Goal: Communication & Community: Answer question/provide support

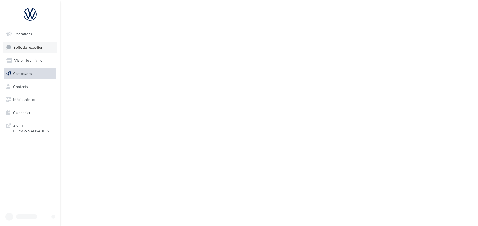
click at [31, 48] on span "Boîte de réception" at bounding box center [28, 47] width 30 height 4
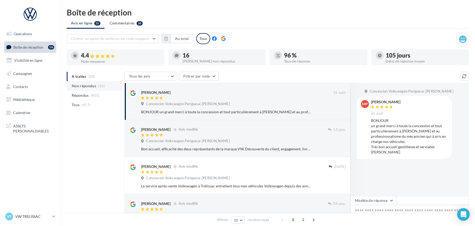
click at [79, 85] on span "Non répondus" at bounding box center [84, 85] width 24 height 5
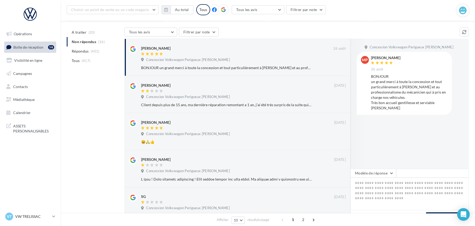
scroll to position [58, 0]
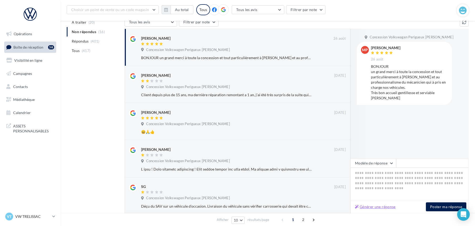
click at [378, 204] on button "Générer une réponse" at bounding box center [375, 207] width 45 height 6
type textarea "**********"
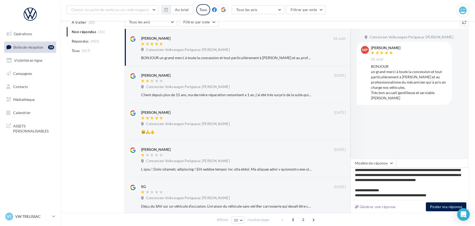
scroll to position [17, 0]
click at [432, 205] on button "Poster ma réponse" at bounding box center [446, 206] width 40 height 9
